Goal: Navigation & Orientation: Find specific page/section

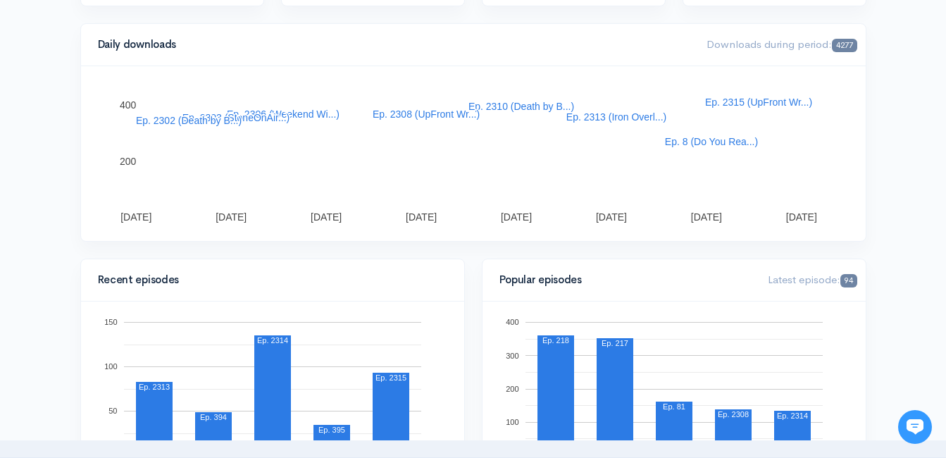
scroll to position [352, 0]
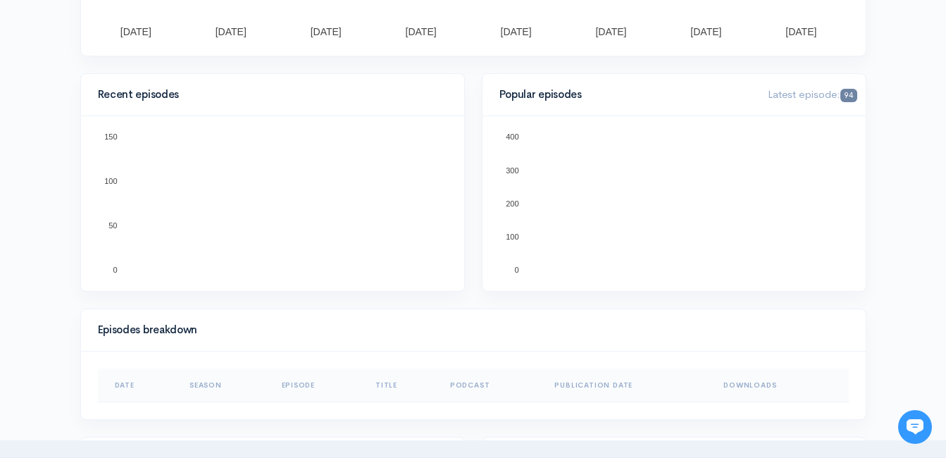
scroll to position [423, 0]
